Goal: Task Accomplishment & Management: Use online tool/utility

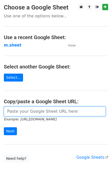
click at [17, 114] on input "url" at bounding box center [54, 111] width 101 height 10
type input "[URL][DOMAIN_NAME]"
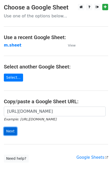
click at [14, 133] on input "Next" at bounding box center [10, 131] width 13 height 8
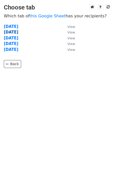
click at [16, 32] on strong "Tuesday" at bounding box center [11, 32] width 15 height 5
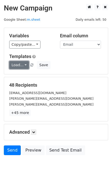
click at [20, 66] on link "Load..." at bounding box center [19, 65] width 20 height 8
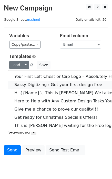
click at [36, 85] on link "Sassy Digitizing : Get your first design free" at bounding box center [71, 85] width 127 height 8
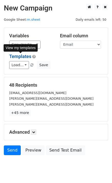
click at [22, 58] on link "Templates" at bounding box center [20, 56] width 22 height 5
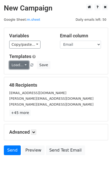
click at [14, 64] on link "Load..." at bounding box center [19, 65] width 20 height 8
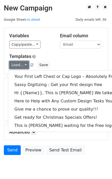
click at [9, 61] on link "Load..." at bounding box center [19, 65] width 20 height 8
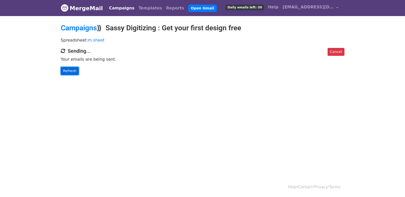
click at [71, 72] on link "Refresh" at bounding box center [70, 71] width 18 height 8
click at [66, 67] on link "Refresh" at bounding box center [70, 71] width 18 height 8
click at [70, 71] on link "Refresh" at bounding box center [70, 71] width 18 height 8
